Goal: Task Accomplishment & Management: Use online tool/utility

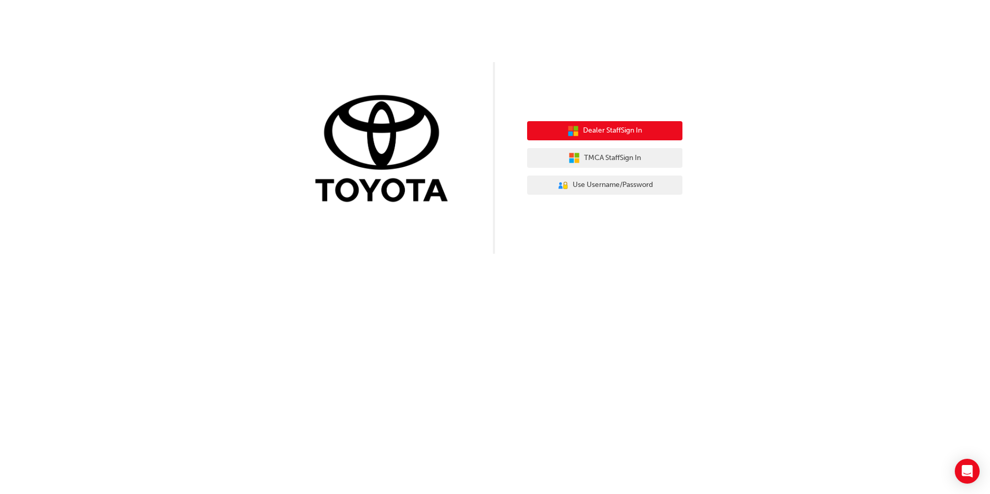
click at [621, 131] on span "Dealer Staff Sign In" at bounding box center [612, 131] width 59 height 12
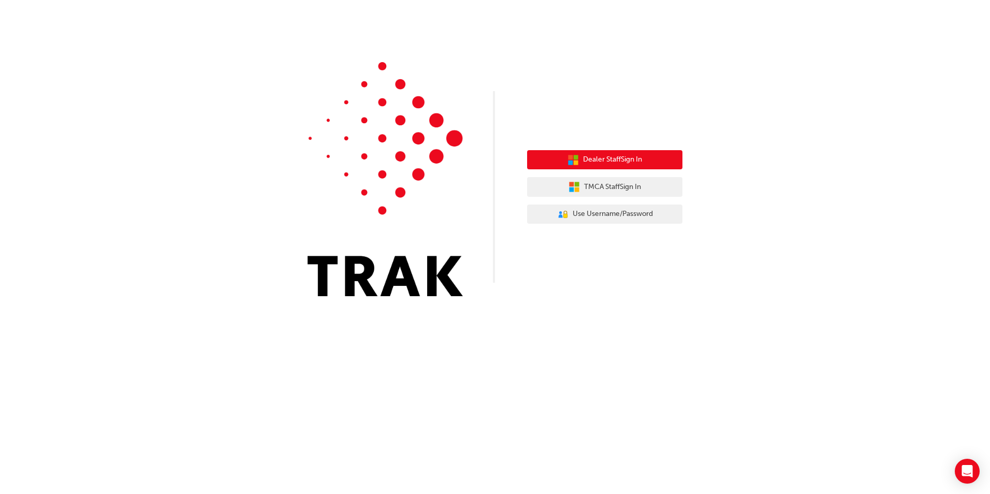
click at [615, 161] on span "Dealer Staff Sign In" at bounding box center [612, 160] width 59 height 12
